Goal: Information Seeking & Learning: Find contact information

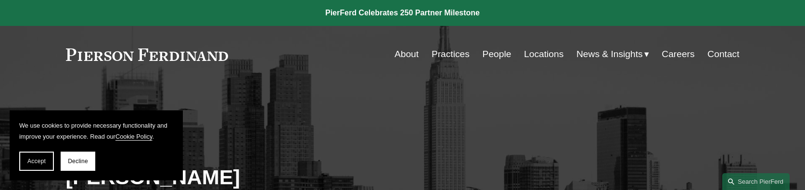
click at [33, 154] on button "Accept" at bounding box center [36, 161] width 35 height 19
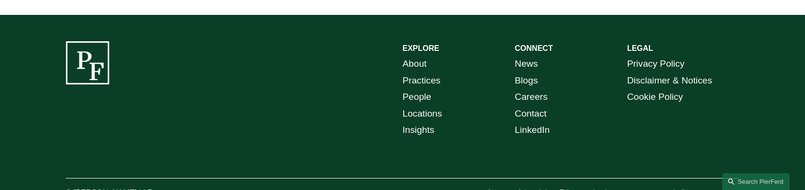
scroll to position [684, 0]
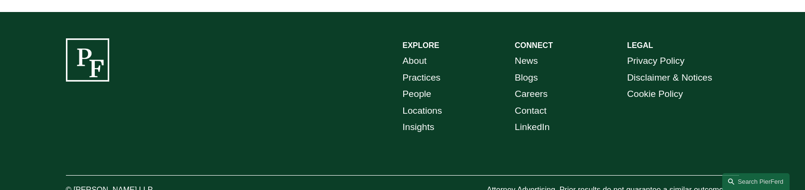
click at [443, 113] on p "About Practices People Locations Insights" at bounding box center [459, 94] width 112 height 83
click at [425, 111] on link "Locations" at bounding box center [422, 111] width 39 height 17
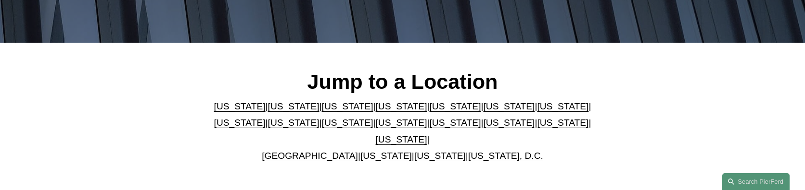
scroll to position [313, 0]
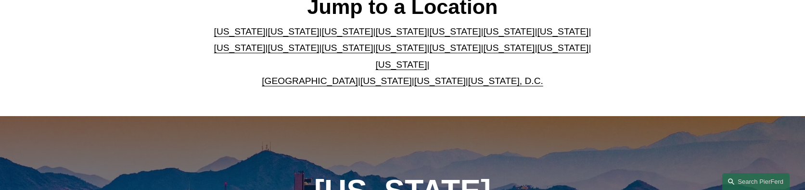
click at [376, 53] on link "[US_STATE]" at bounding box center [401, 48] width 51 height 10
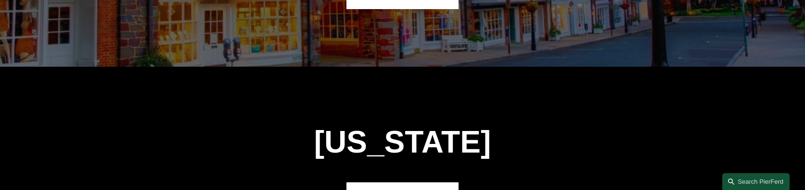
scroll to position [2449, 0]
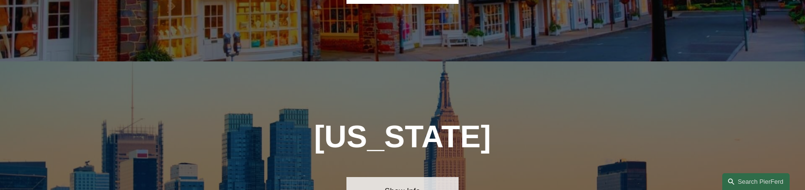
click at [383, 178] on link "Show Info" at bounding box center [402, 192] width 112 height 29
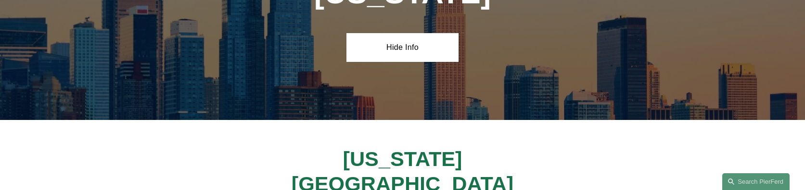
scroll to position [2632, 0]
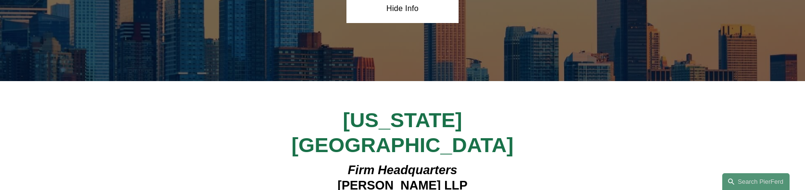
copy h4 "[STREET_ADDRESS]"
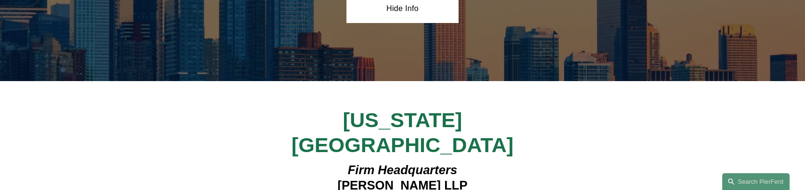
copy h4 "7th Floor—1050"
